Goal: Find specific page/section: Find specific page/section

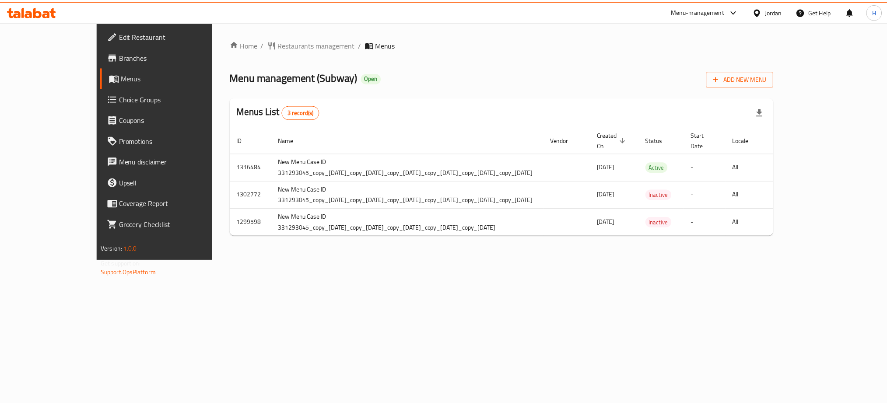
scroll to position [0, 18]
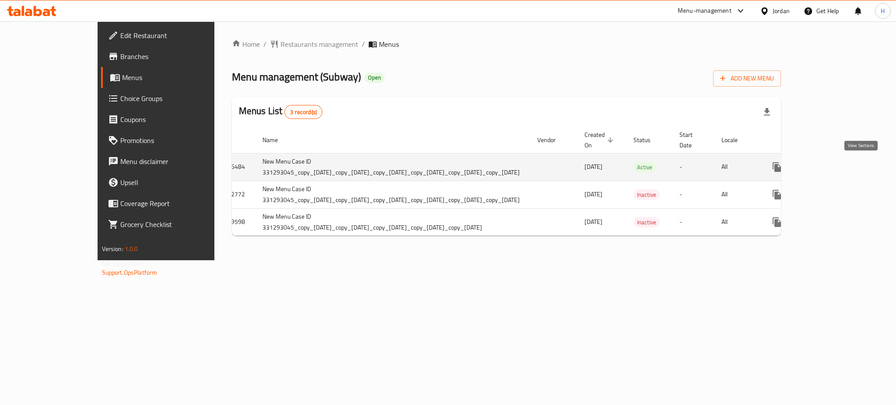
click at [851, 162] on link "enhanced table" at bounding box center [840, 167] width 21 height 21
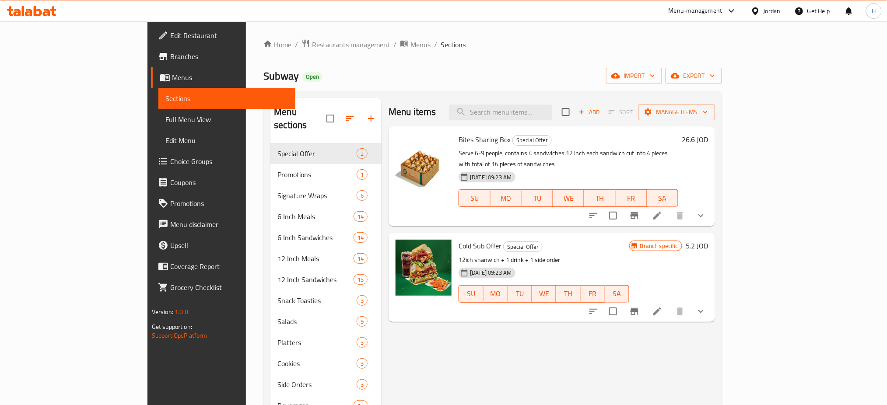
drag, startPoint x: 390, startPoint y: 63, endPoint x: 399, endPoint y: 79, distance: 18.2
click at [390, 63] on div "Home / Restaurants management / Menus / Sections Subway Open import export Menu…" at bounding box center [492, 274] width 459 height 471
click at [440, 347] on div "Menu items Add Sort Manage items Bites Sharing Box Special Offer Serve 6-9 peop…" at bounding box center [548, 300] width 333 height 405
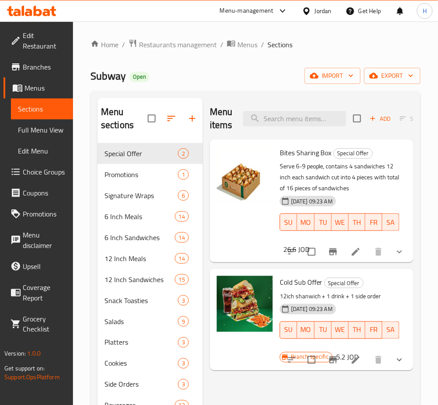
click at [46, 12] on icon at bounding box center [46, 12] width 7 height 7
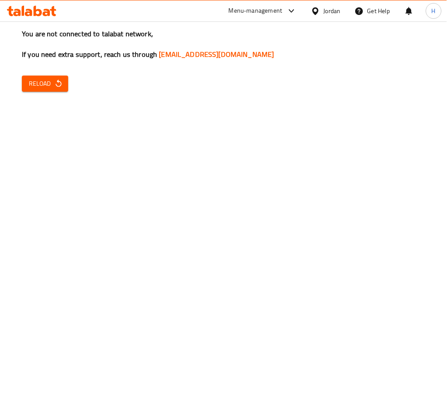
click at [43, 79] on span "Reload" at bounding box center [45, 83] width 32 height 11
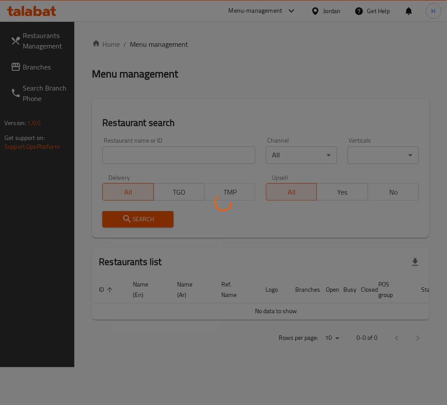
click at [199, 157] on div at bounding box center [223, 202] width 447 height 405
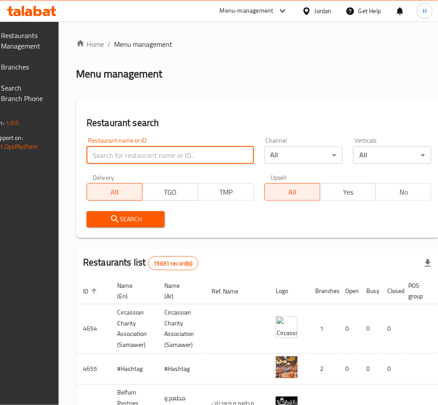
click at [199, 157] on input "search" at bounding box center [171, 156] width 168 height 18
type input "laban"
click button "Search" at bounding box center [126, 219] width 78 height 16
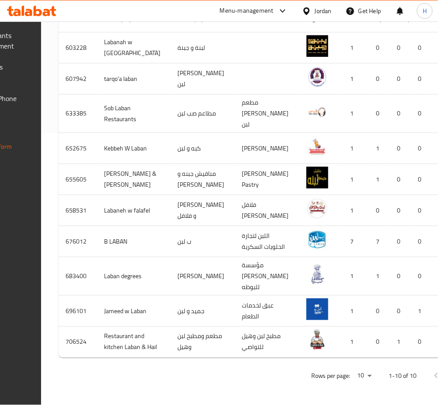
scroll to position [0, 107]
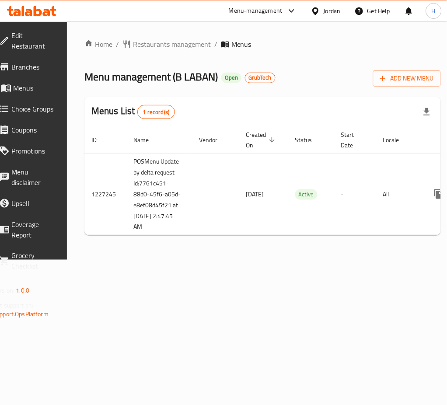
scroll to position [0, 97]
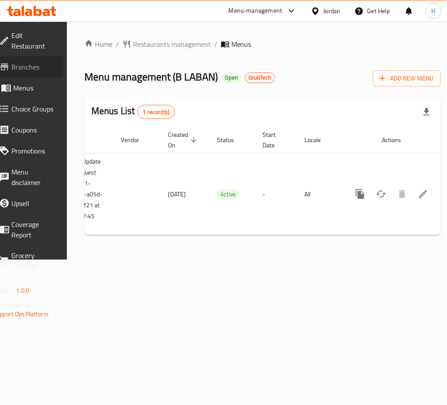
click at [35, 64] on span "Branches" at bounding box center [33, 67] width 45 height 11
